Goal: Task Accomplishment & Management: Manage account settings

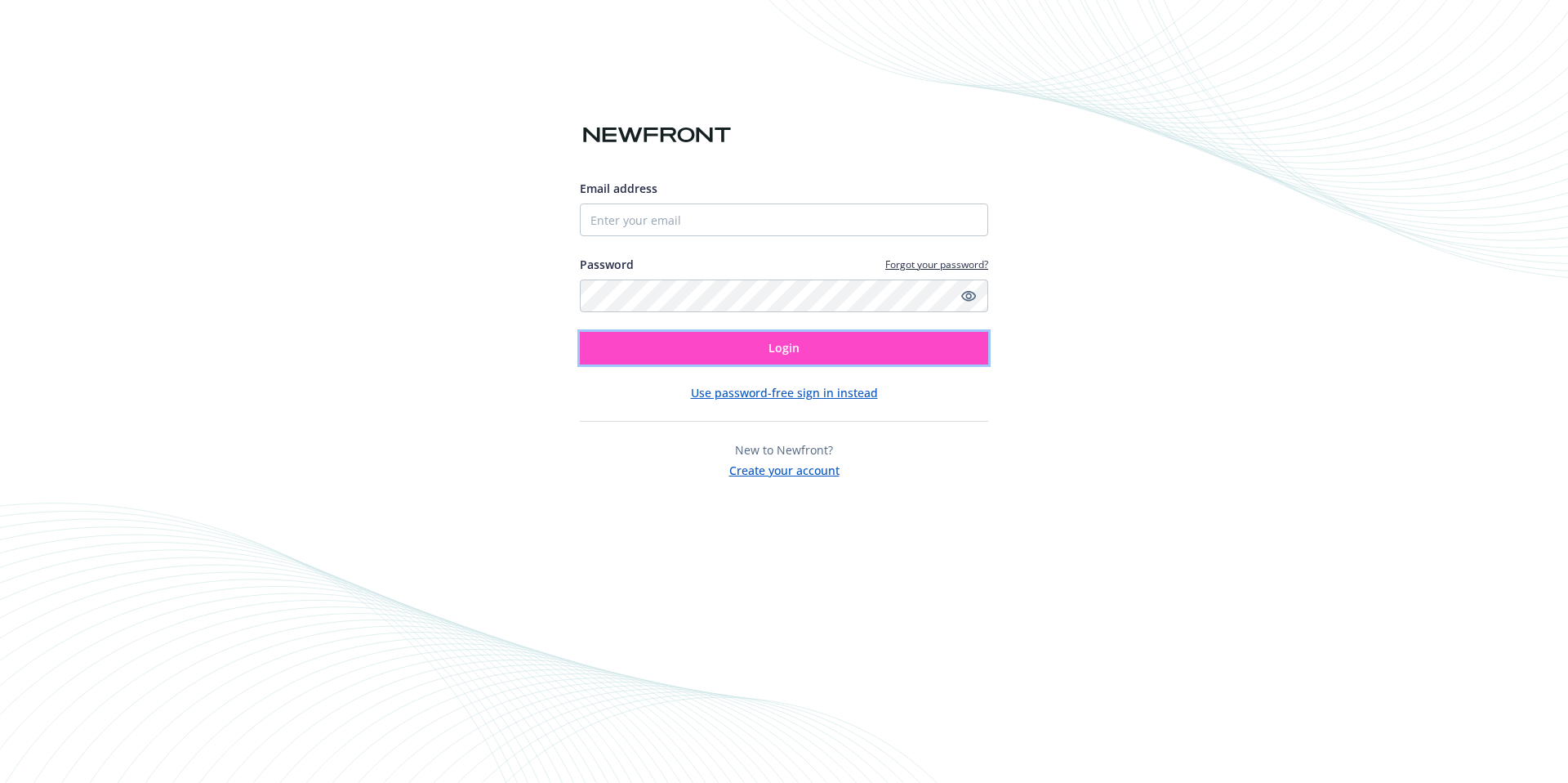
click at [724, 361] on button "Login" at bounding box center [784, 348] width 408 height 32
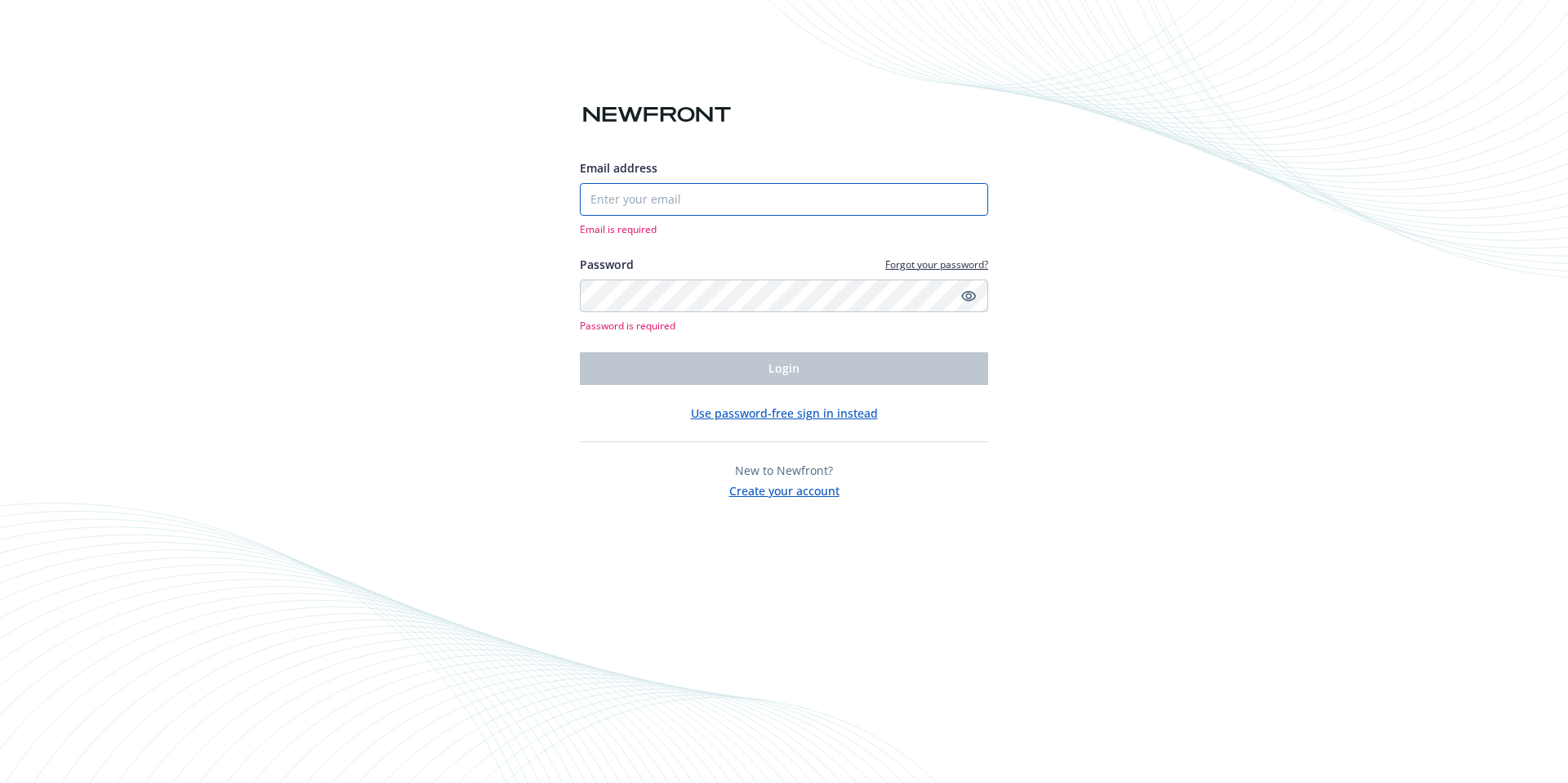
click at [649, 202] on input "Email address" at bounding box center [784, 200] width 408 height 32
type input "[EMAIL_ADDRESS][DOMAIN_NAME]"
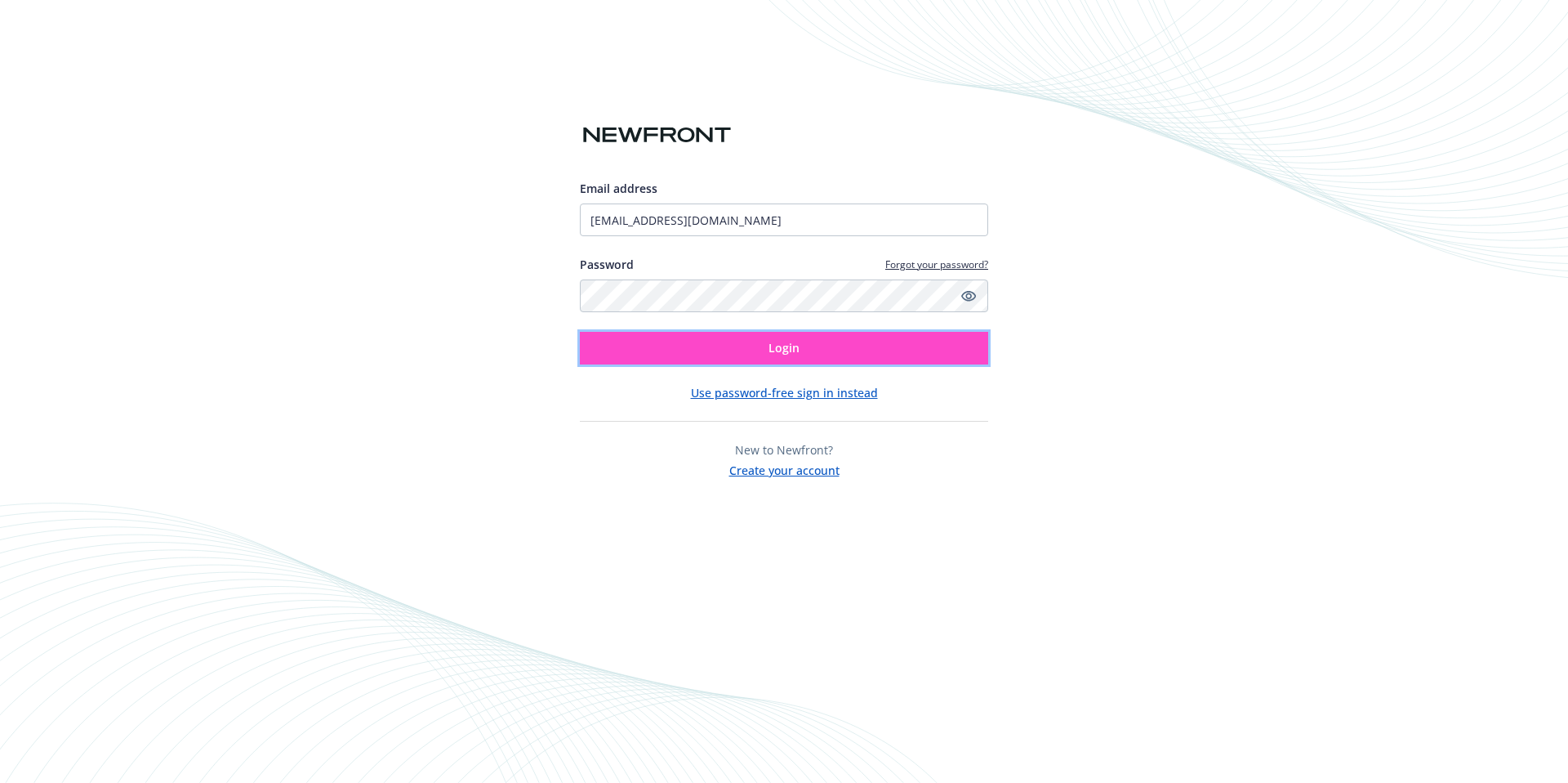
click at [732, 338] on button "Login" at bounding box center [784, 348] width 408 height 32
type input "[EMAIL_ADDRESS][DOMAIN_NAME]"
click at [765, 343] on button "Login" at bounding box center [784, 348] width 408 height 32
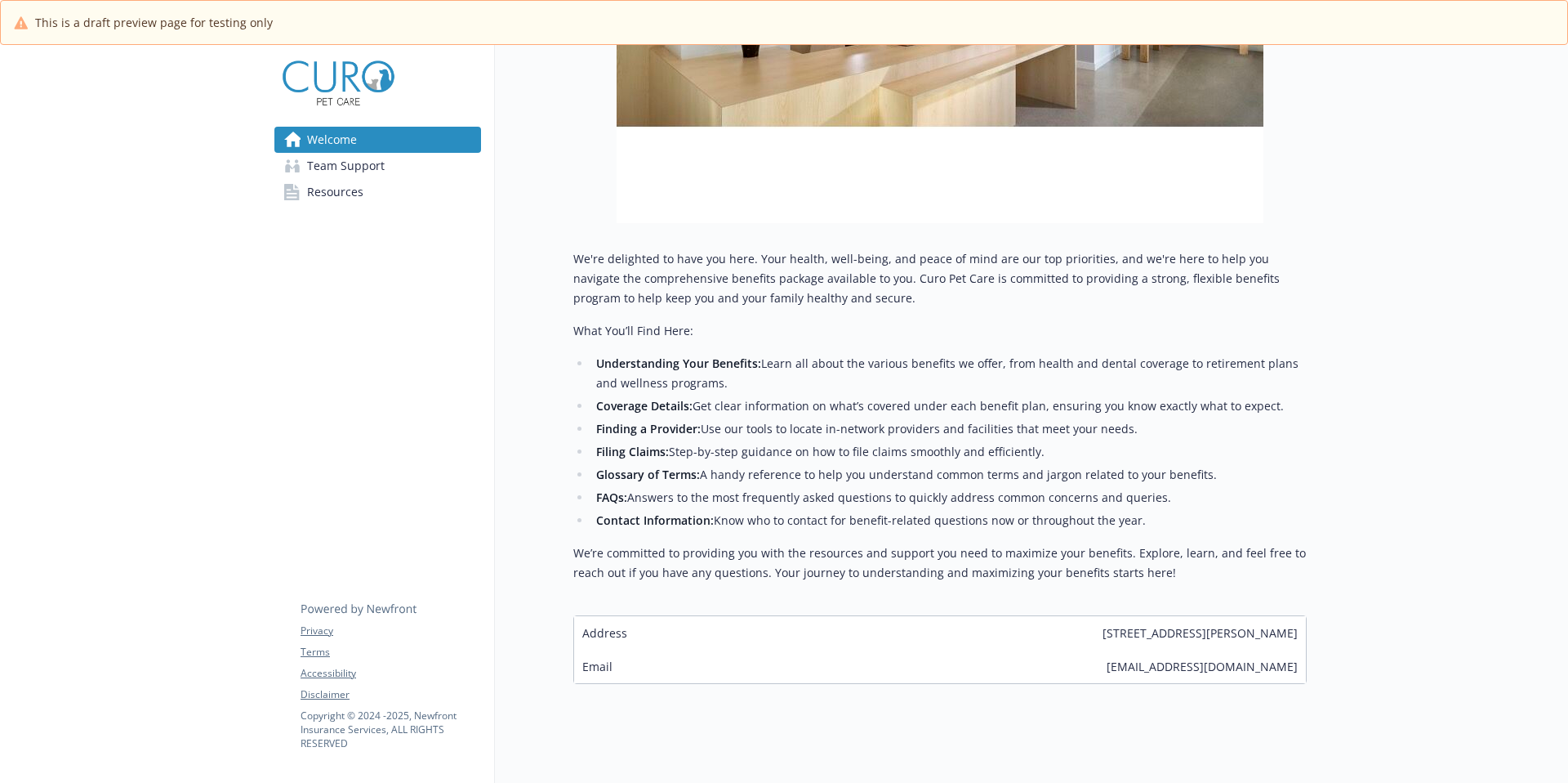
scroll to position [516, 0]
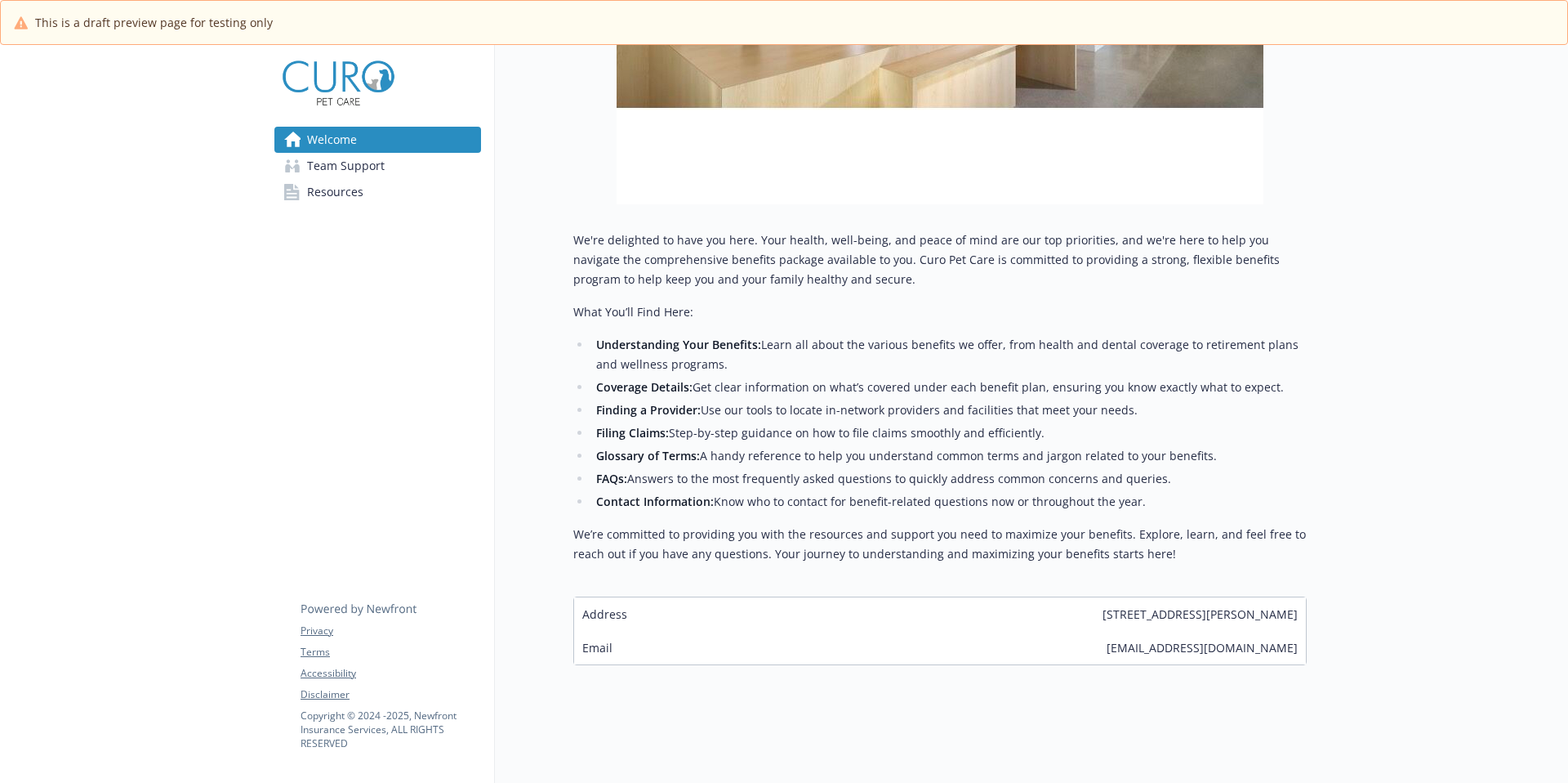
click at [1242, 647] on span "[EMAIL_ADDRESS][DOMAIN_NAME]" at bounding box center [1201, 647] width 191 height 17
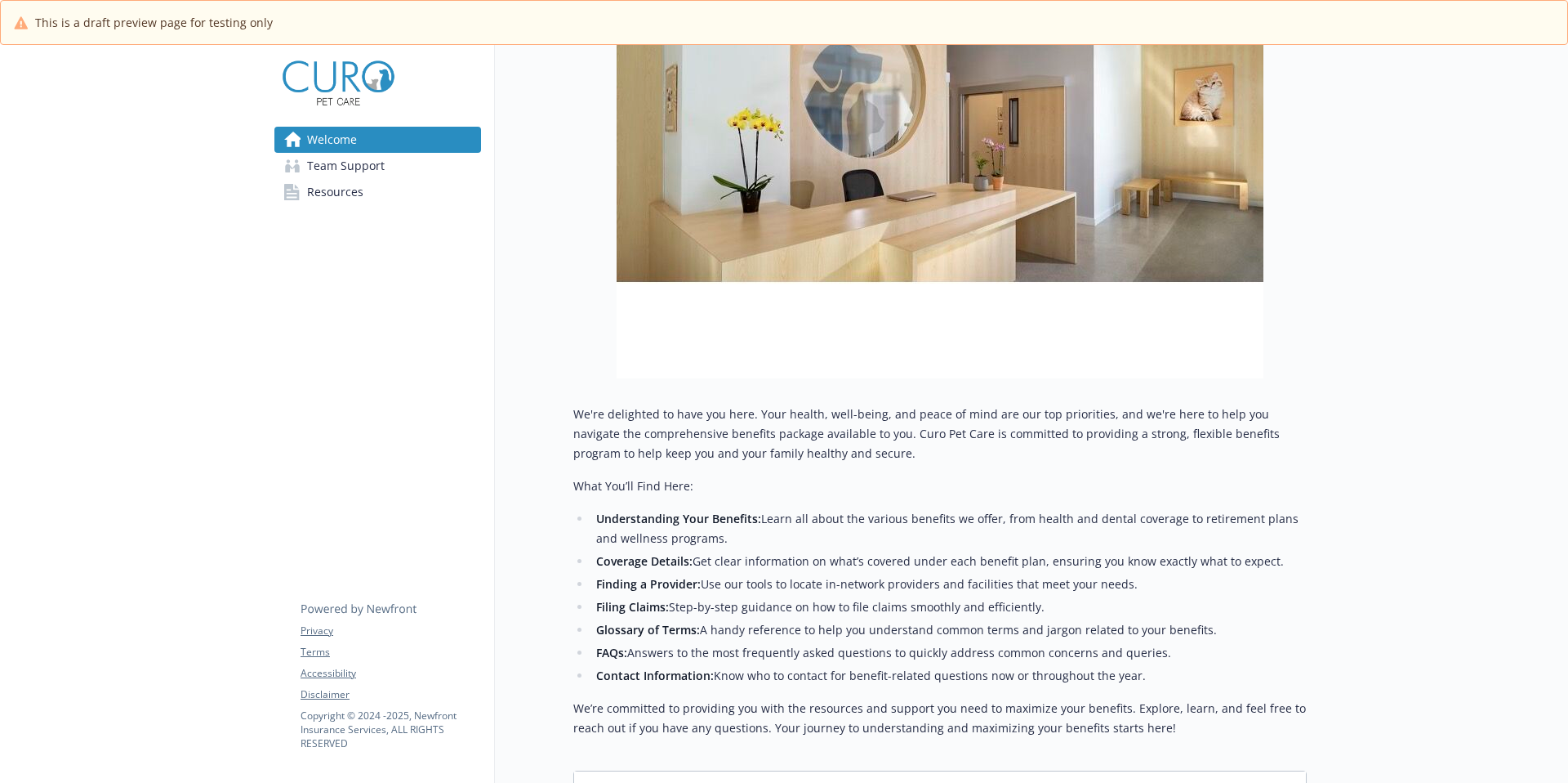
scroll to position [324, 0]
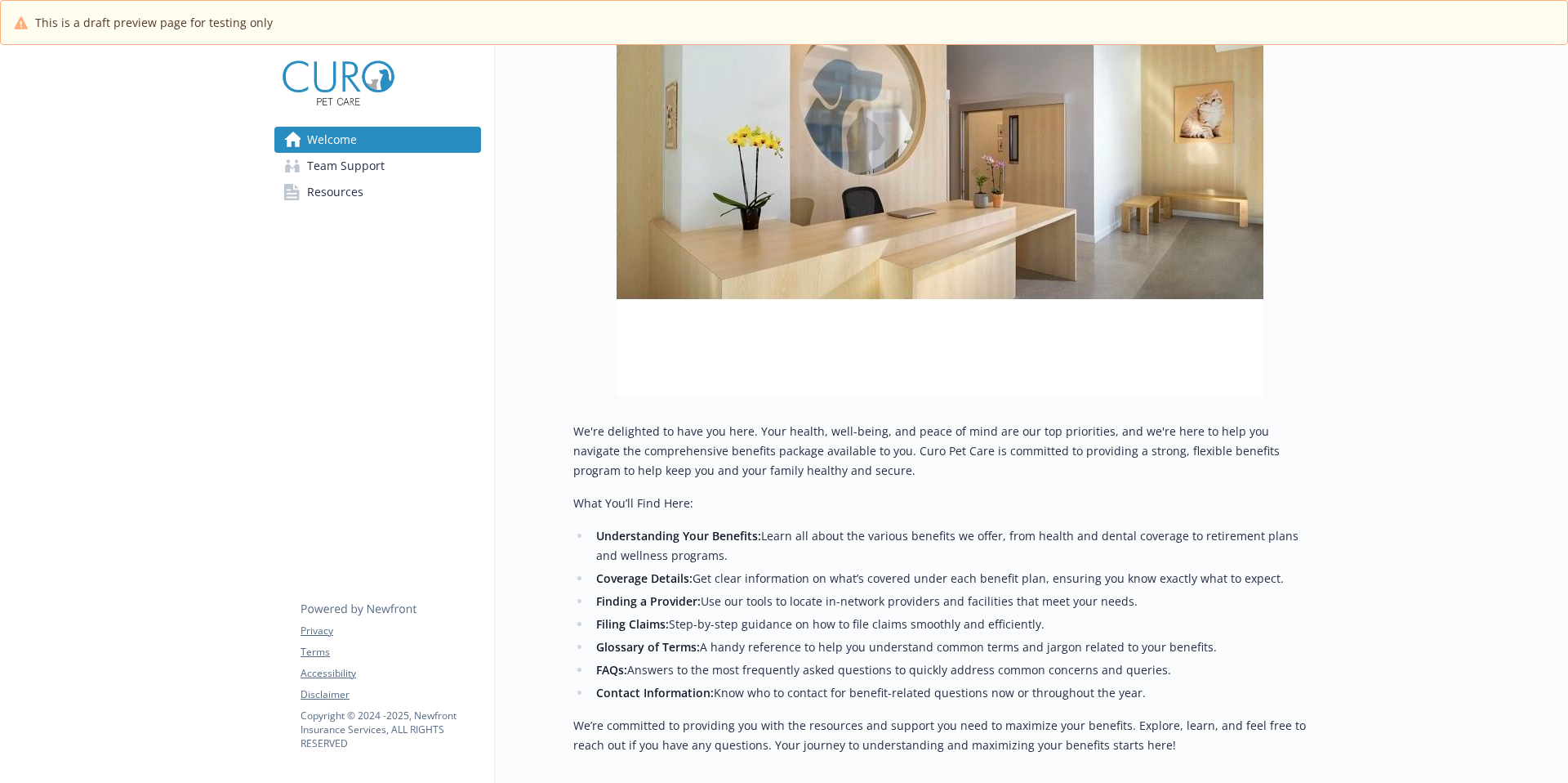
click at [331, 158] on span "Team Support" at bounding box center [346, 166] width 78 height 27
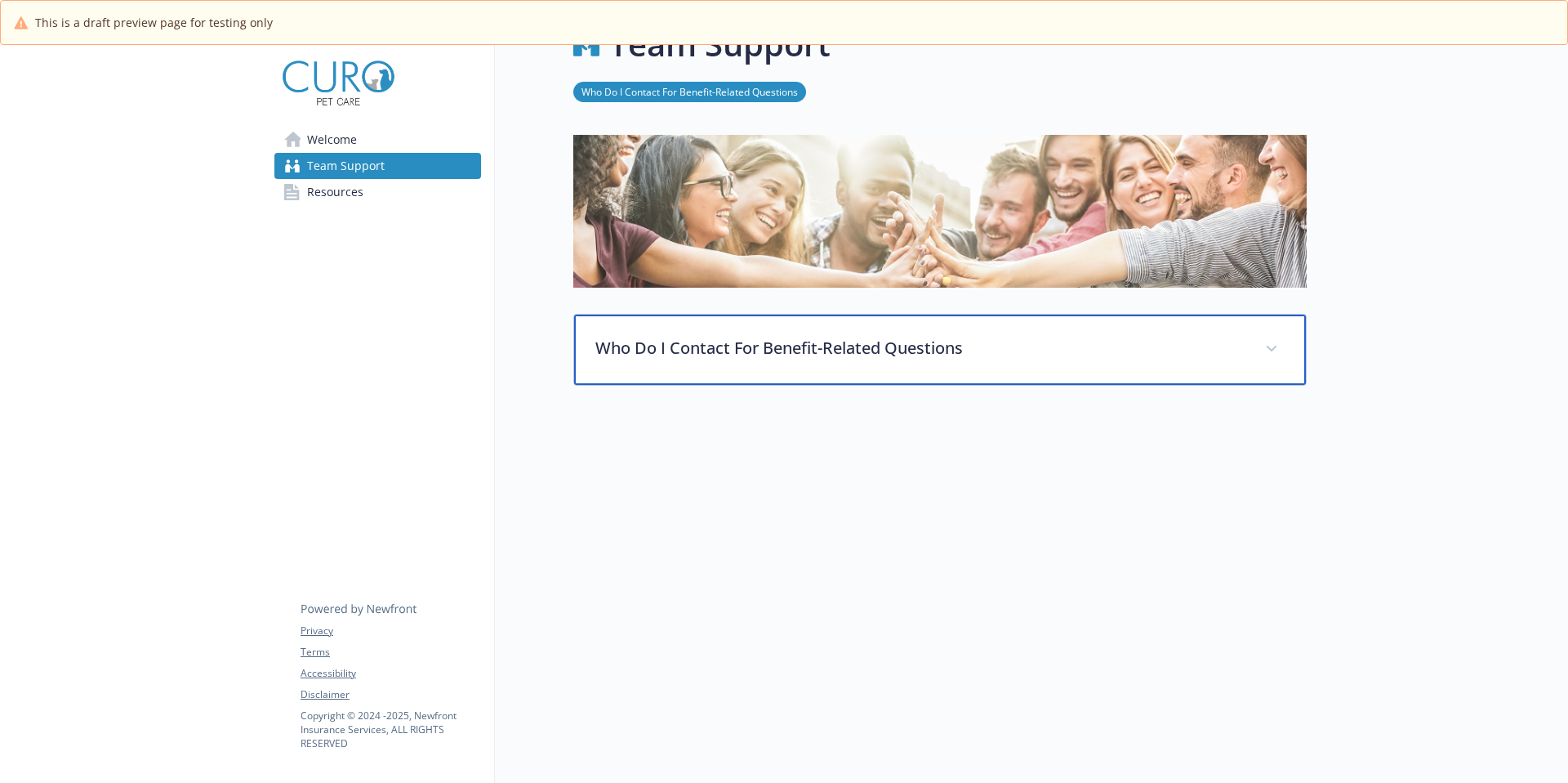
click at [891, 345] on p "Who Do I Contact For Benefit-Related Questions" at bounding box center [920, 348] width 651 height 25
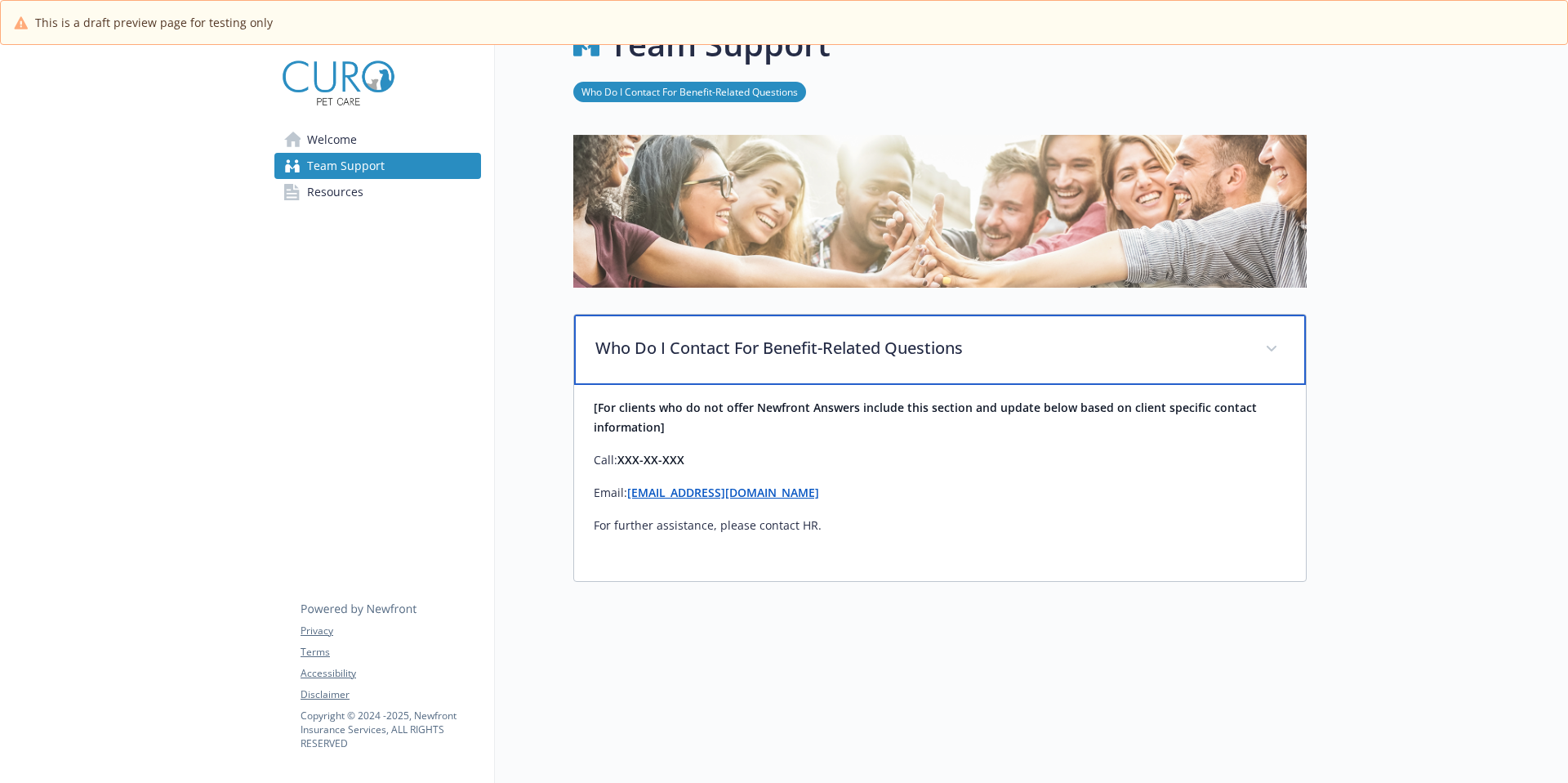
scroll to position [0, 0]
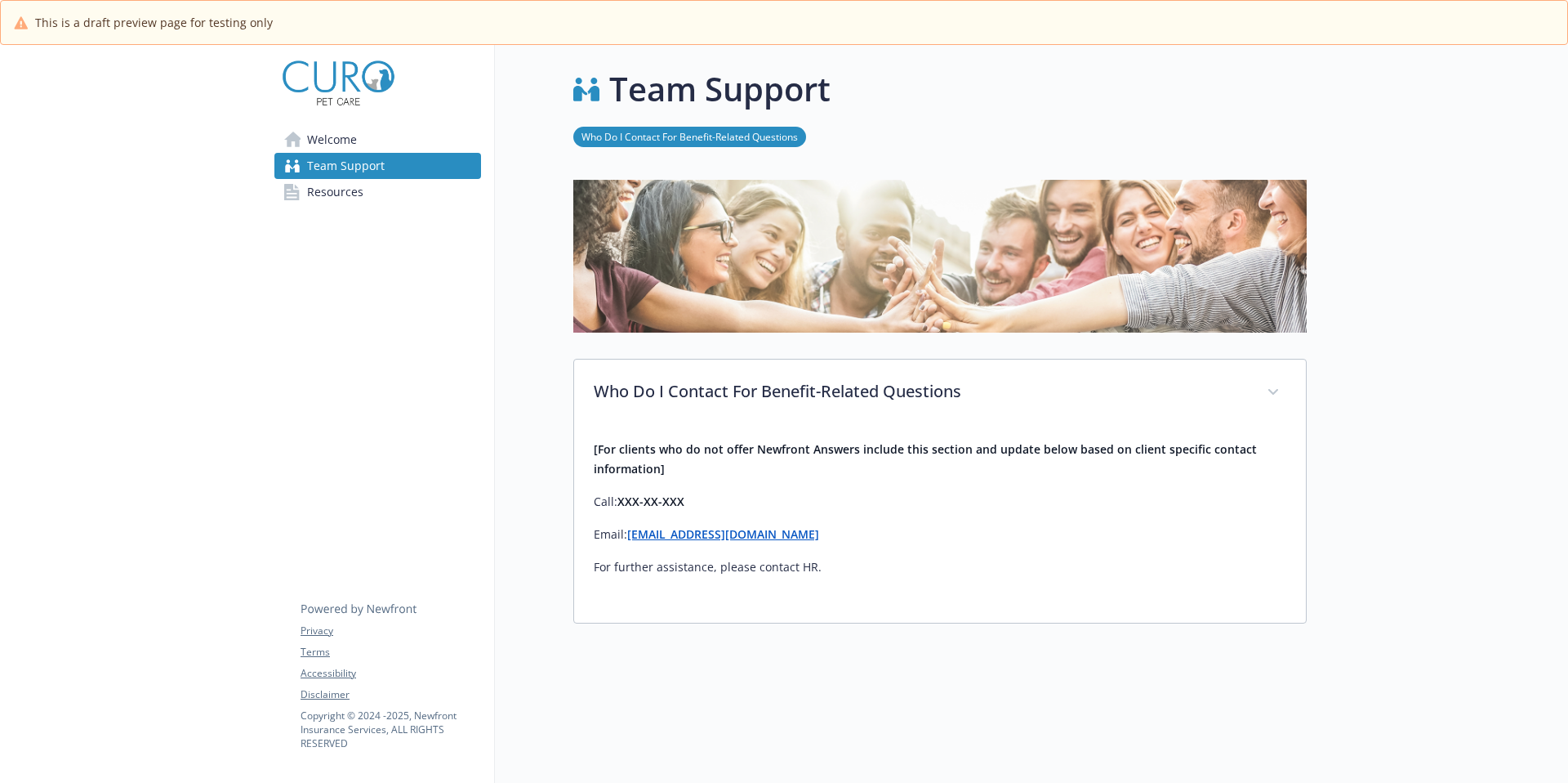
click at [341, 189] on span "Resources" at bounding box center [334, 192] width 56 height 27
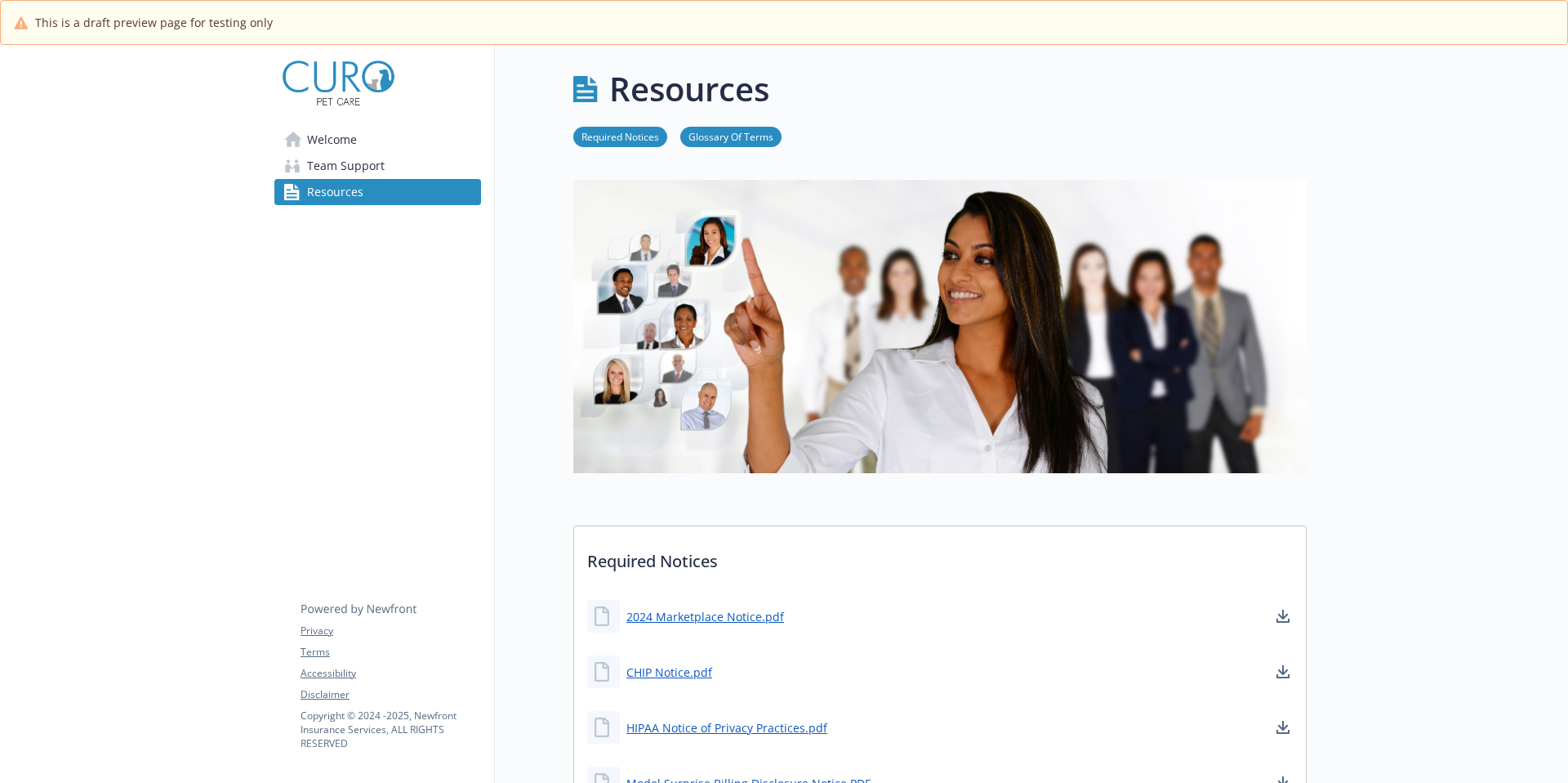
drag, startPoint x: 347, startPoint y: 139, endPoint x: 354, endPoint y: 151, distance: 13.9
click at [348, 139] on span "Welcome" at bounding box center [331, 140] width 49 height 27
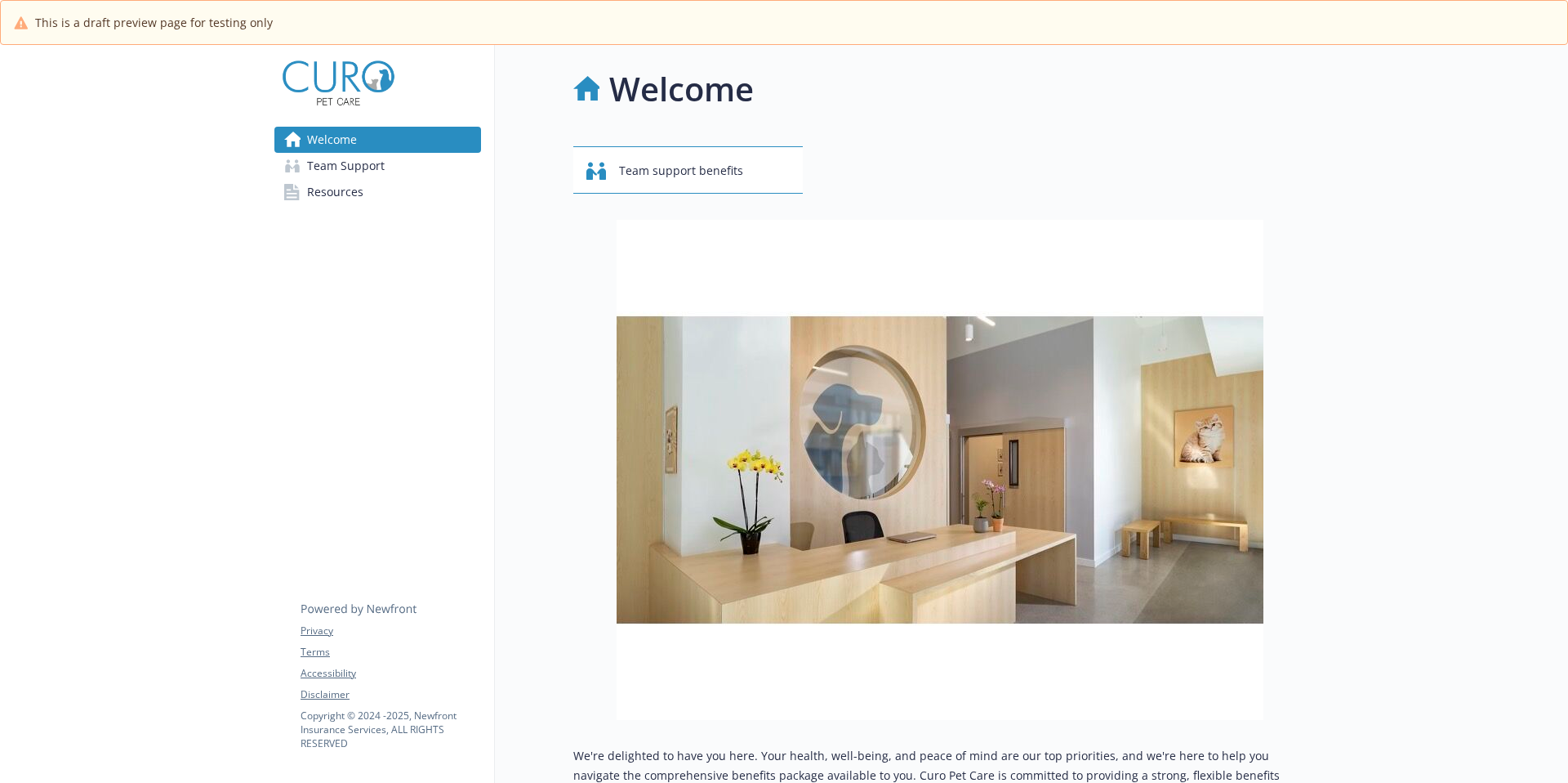
click at [347, 75] on img at bounding box center [338, 83] width 127 height 49
click at [647, 167] on span "Team support benefits" at bounding box center [681, 170] width 124 height 31
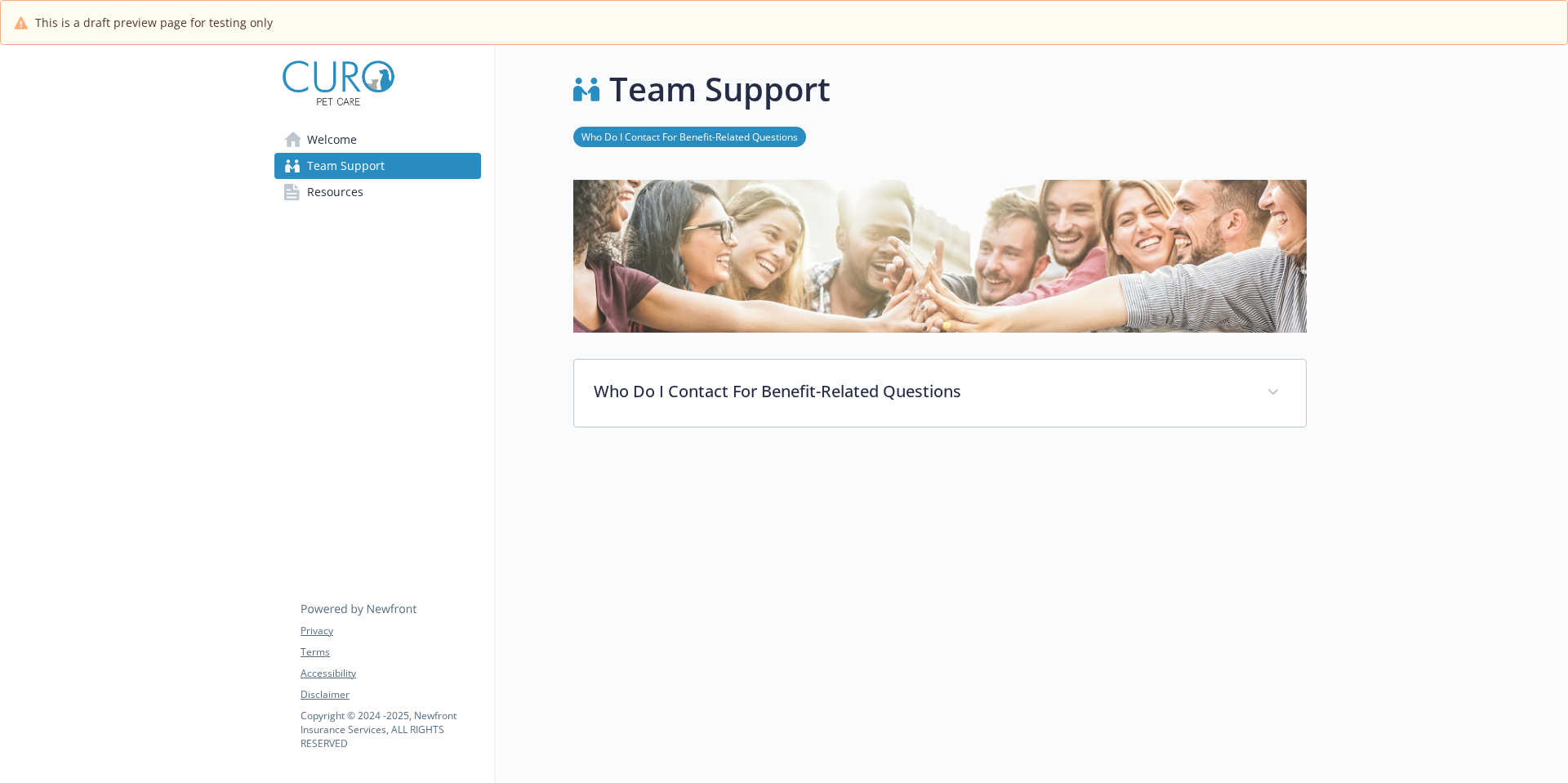
click at [312, 128] on span "Welcome" at bounding box center [331, 140] width 49 height 27
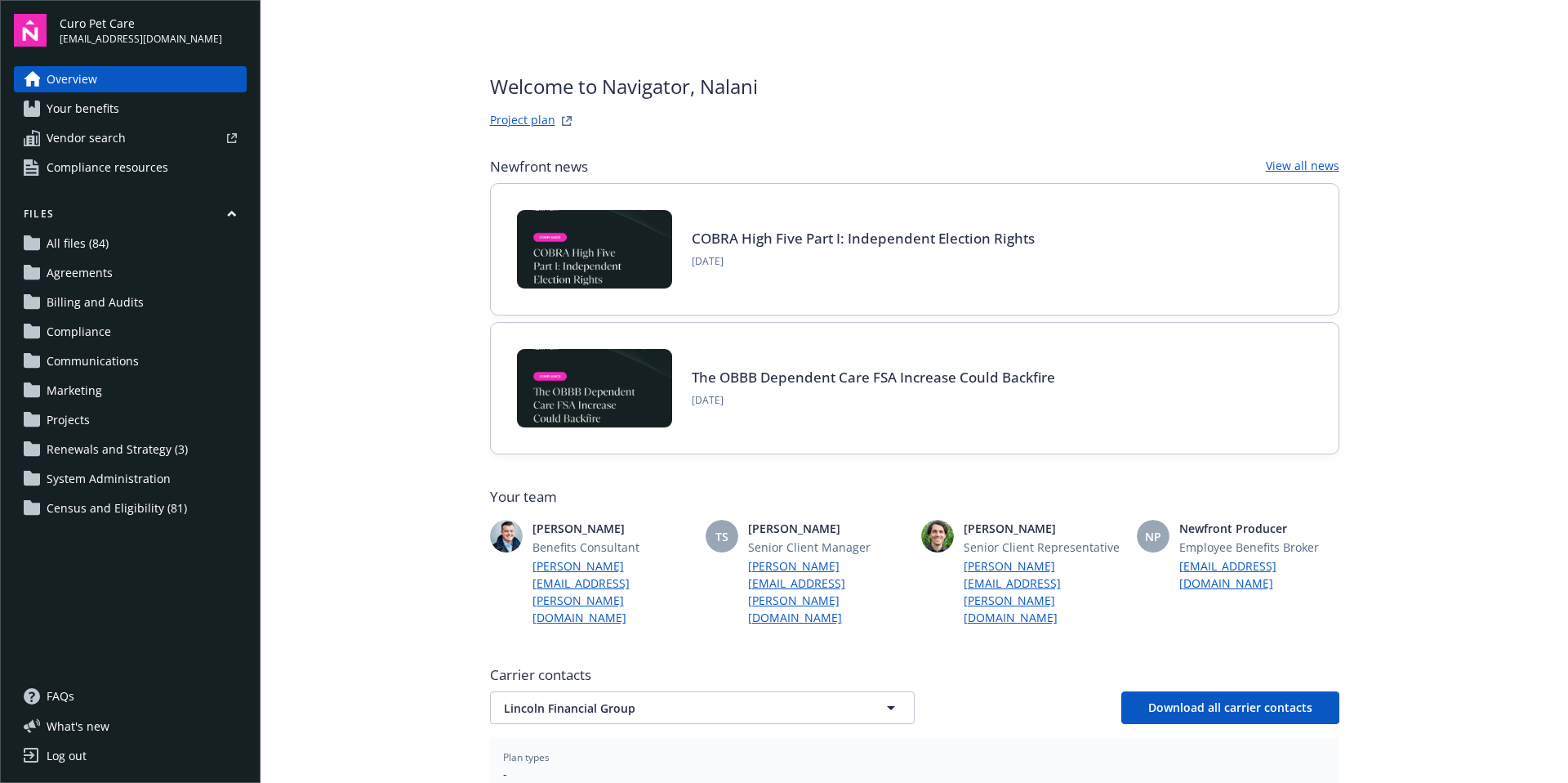
click at [87, 242] on span "All files (84)" at bounding box center [77, 244] width 62 height 27
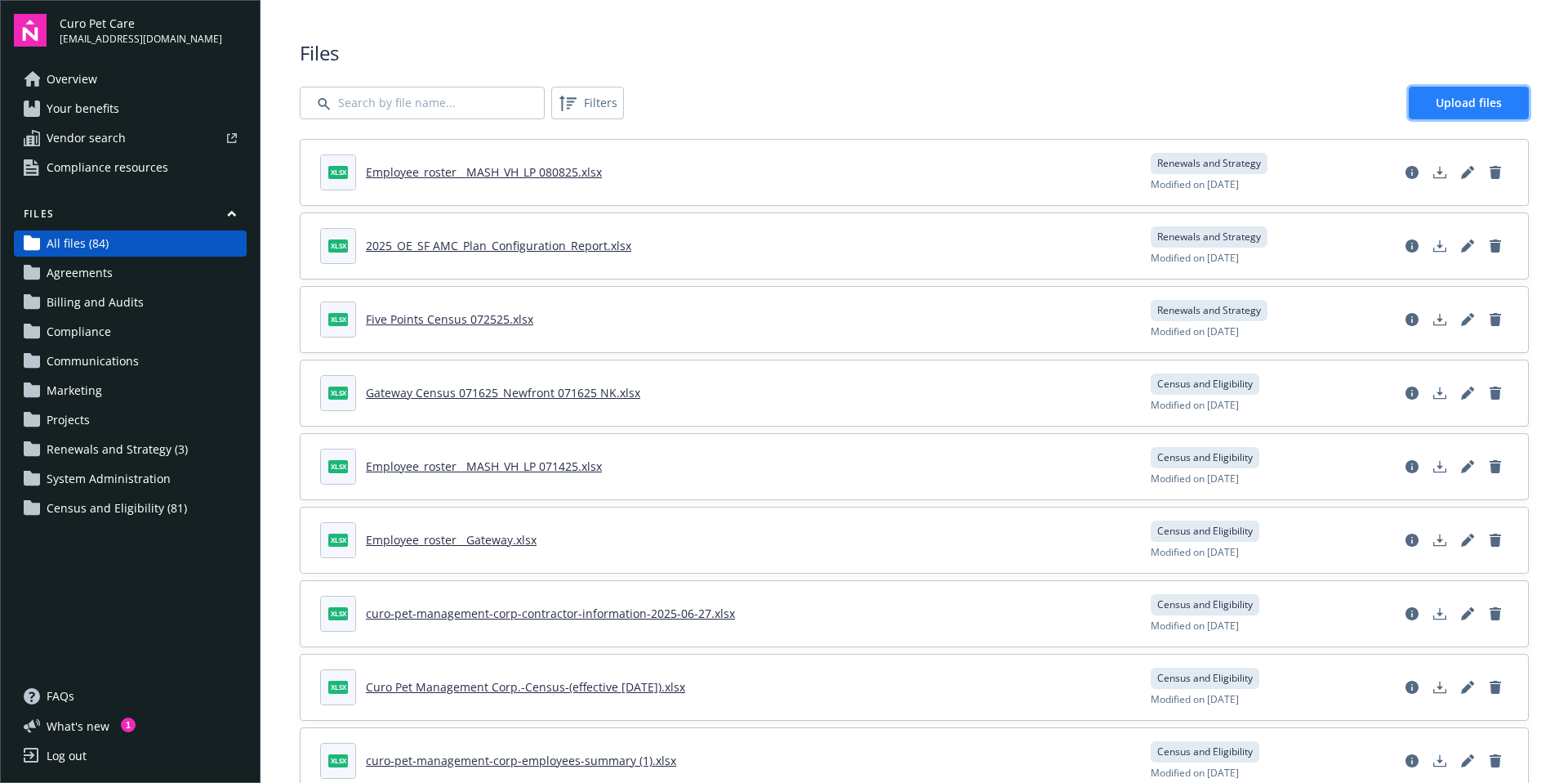
click at [1463, 92] on link "Upload files" at bounding box center [1468, 103] width 120 height 32
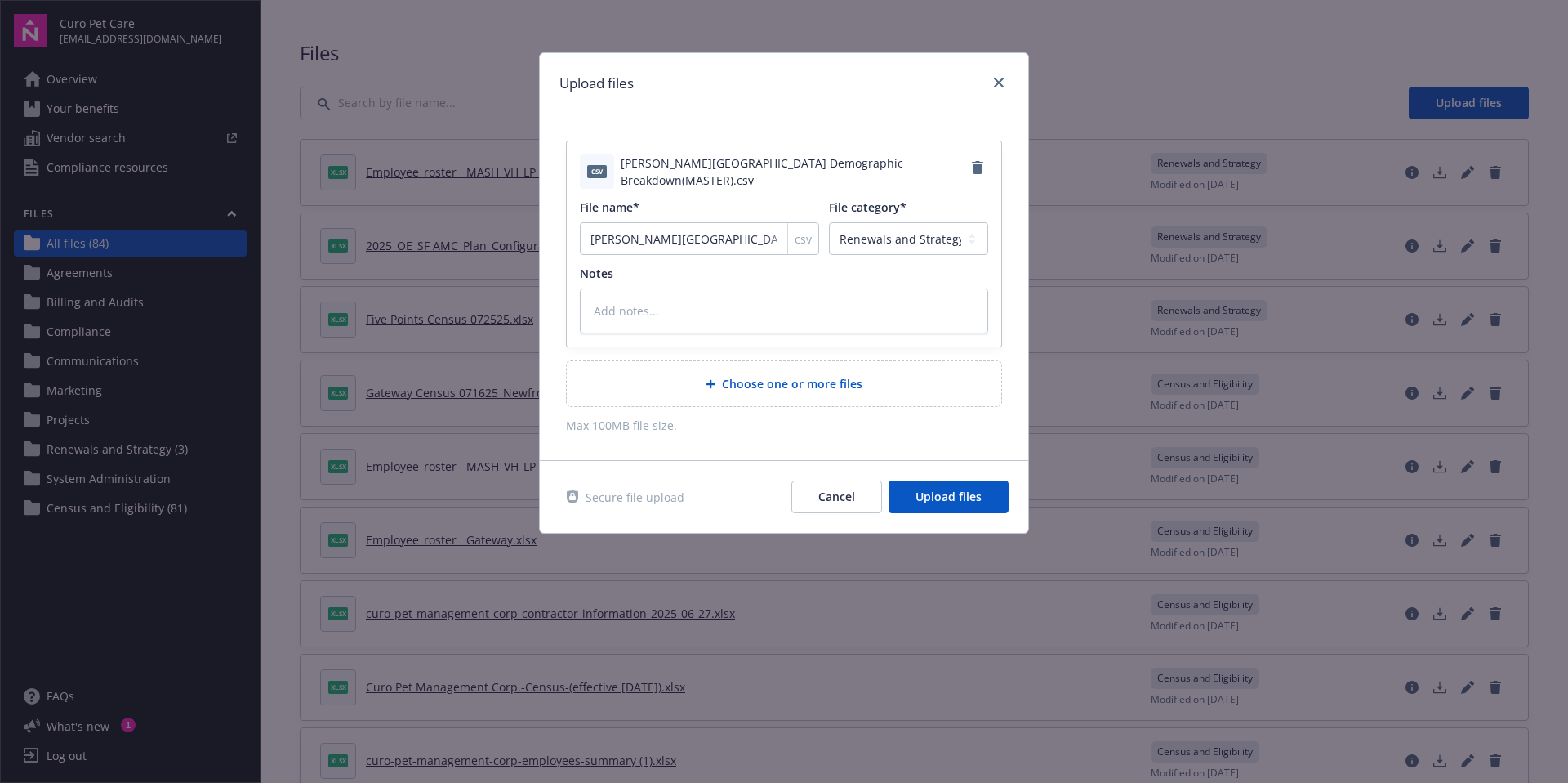
click at [761, 385] on span "Choose one or more files" at bounding box center [792, 384] width 141 height 17
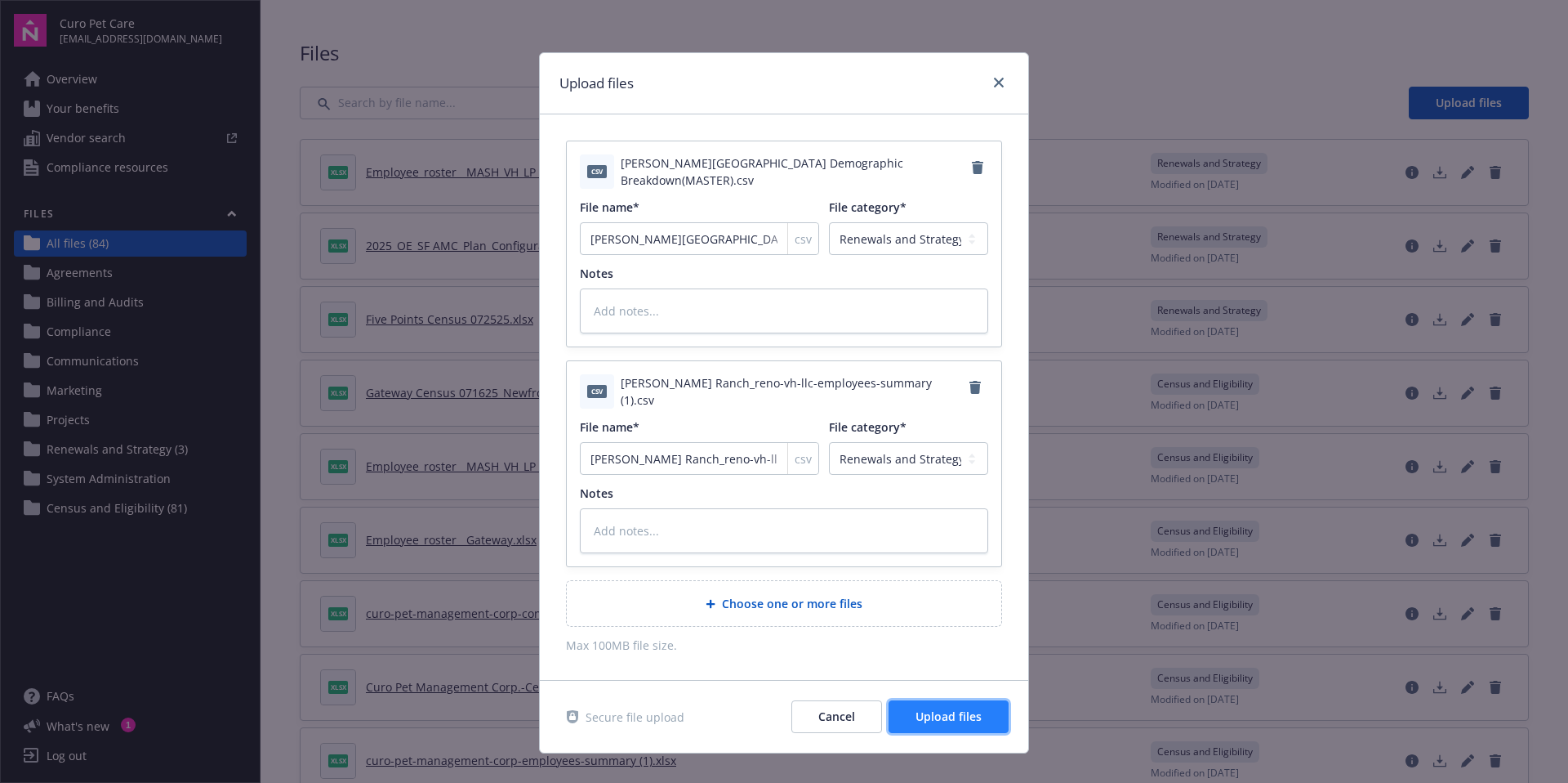
click at [957, 720] on span "Upload files" at bounding box center [949, 716] width 66 height 15
type textarea "x"
